Goal: Task Accomplishment & Management: Manage account settings

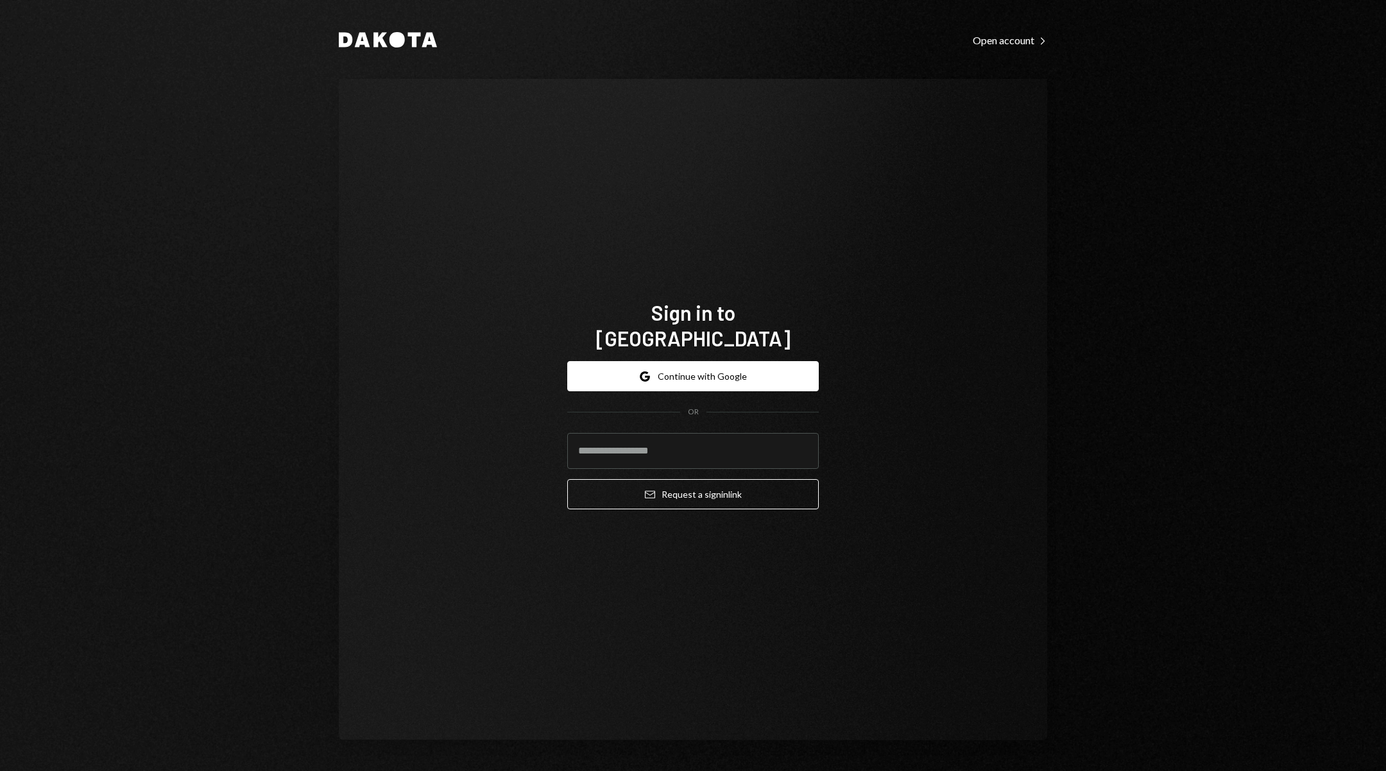
type input "**********"
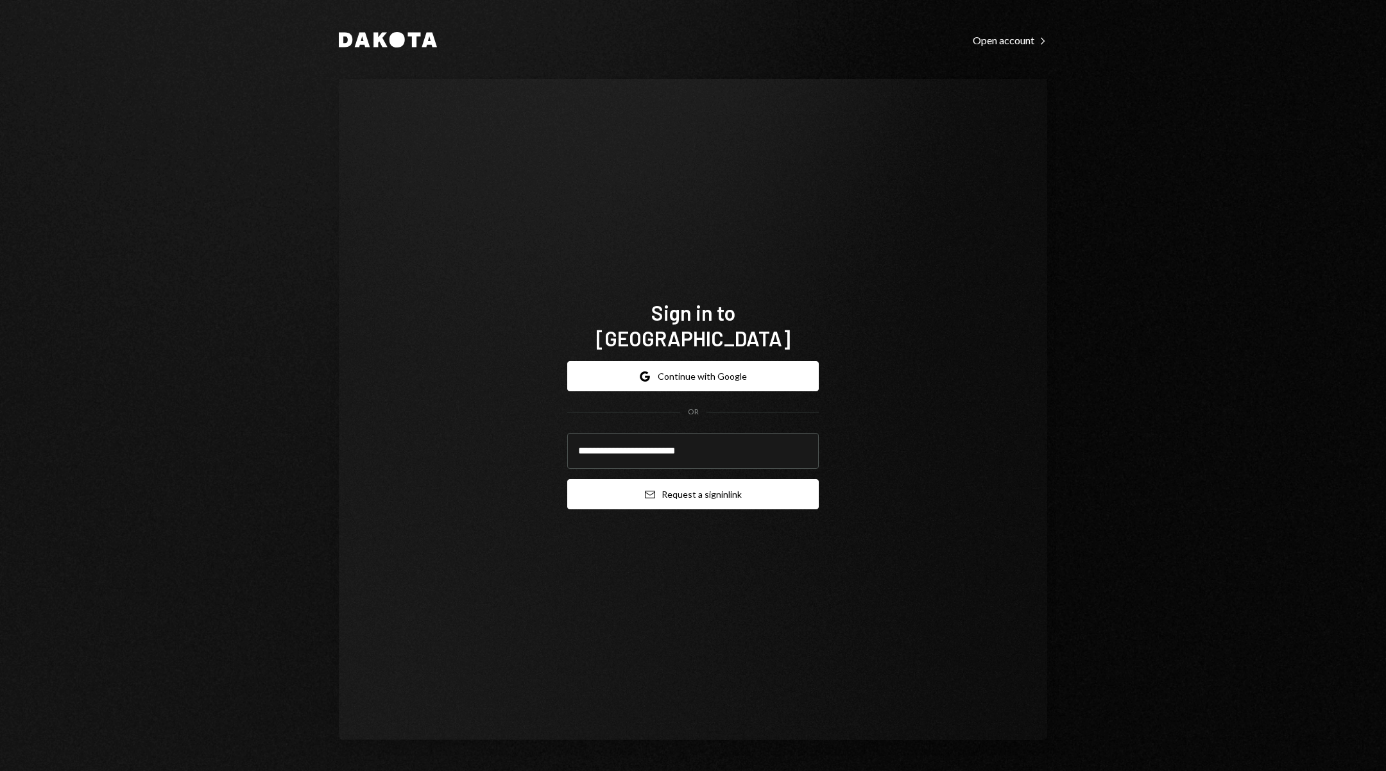
click at [731, 487] on button "Email Request a sign in link" at bounding box center [692, 494] width 251 height 30
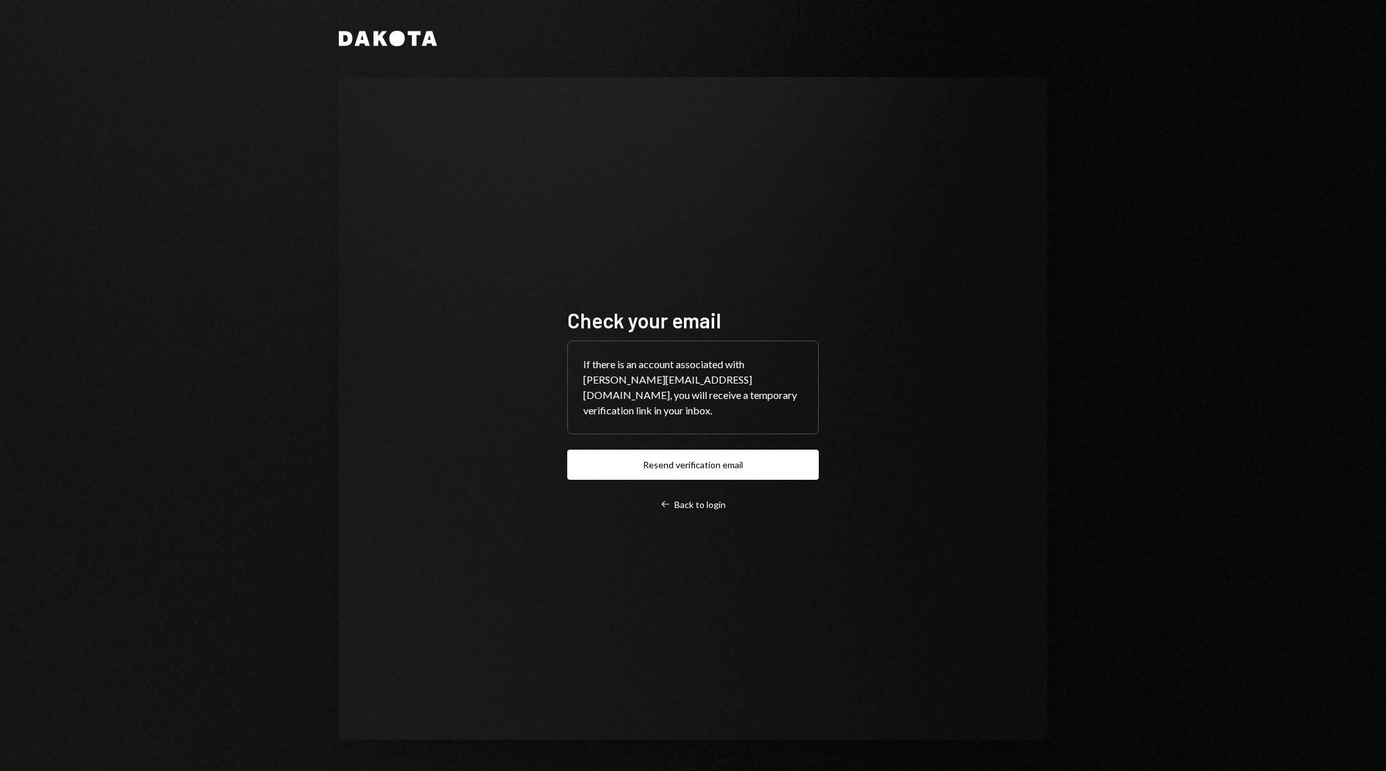
click at [715, 484] on div "Check your email If there is an account associated with [PERSON_NAME][EMAIL_ADD…" at bounding box center [692, 408] width 251 height 203
click at [687, 505] on div "Check your email If there is an account associated with [PERSON_NAME][EMAIL_ADD…" at bounding box center [693, 409] width 282 height 306
